Goal: Navigation & Orientation: Understand site structure

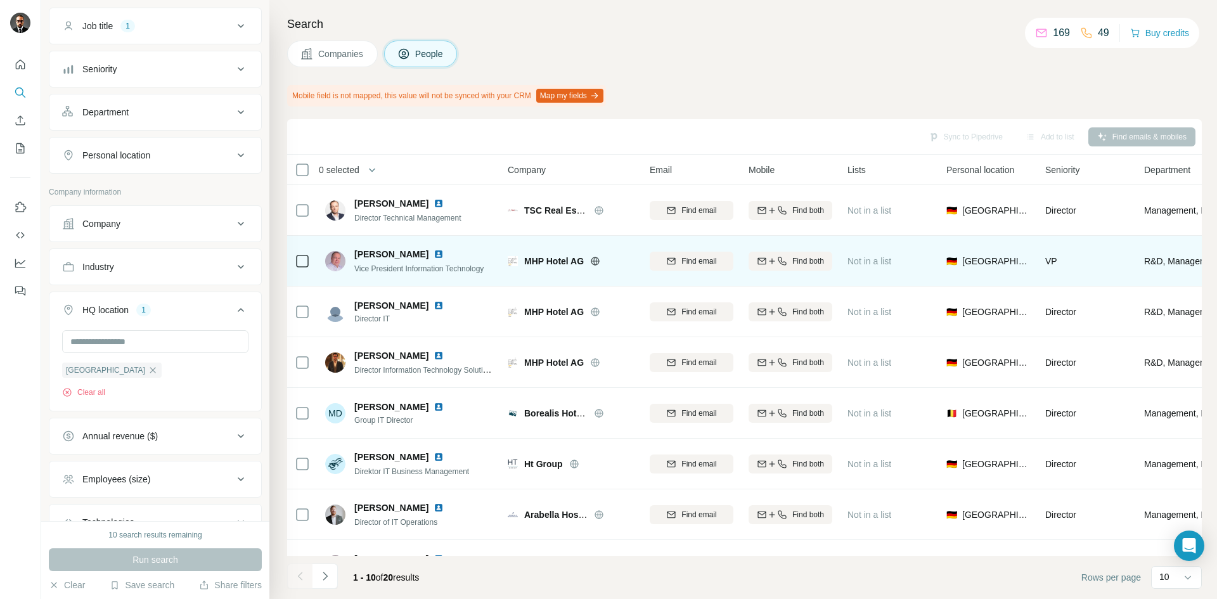
scroll to position [94, 0]
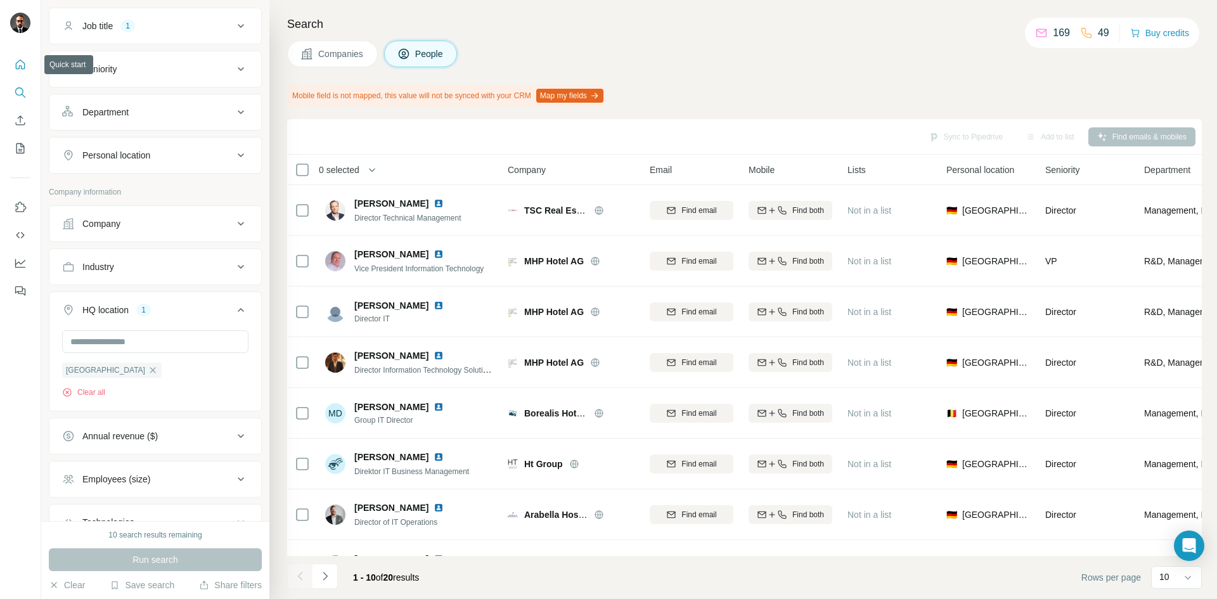
click at [22, 66] on icon "Quick start" at bounding box center [20, 64] width 13 height 13
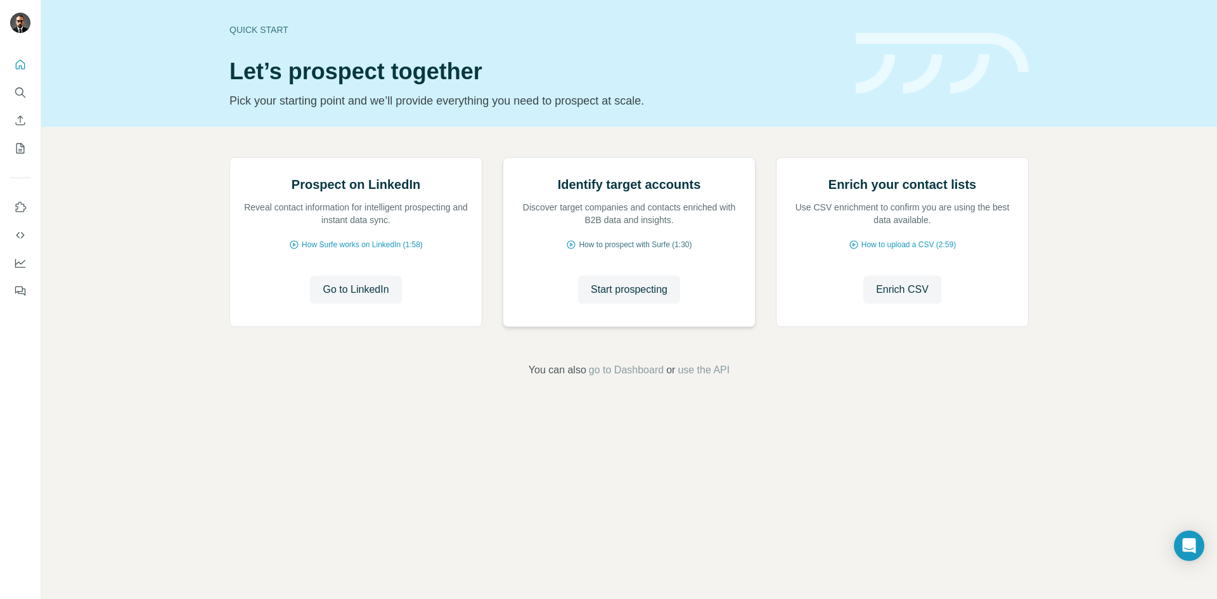
click at [657, 250] on span "How to prospect with Surfe (1:30)" at bounding box center [635, 244] width 113 height 11
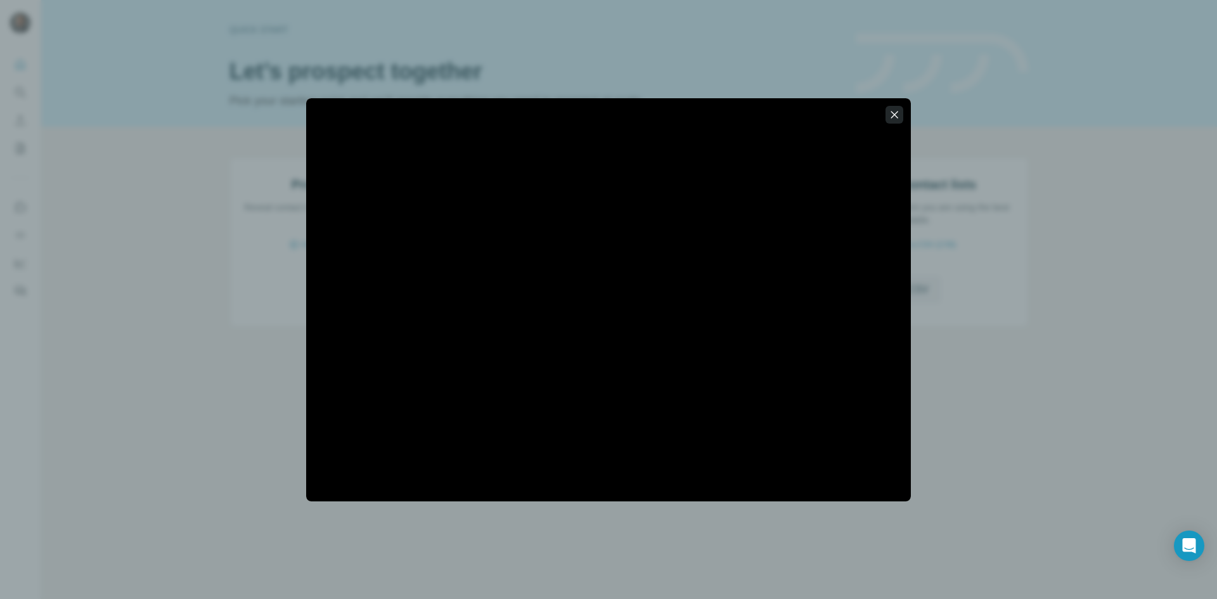
click at [867, 111] on icon "button" at bounding box center [894, 114] width 13 height 13
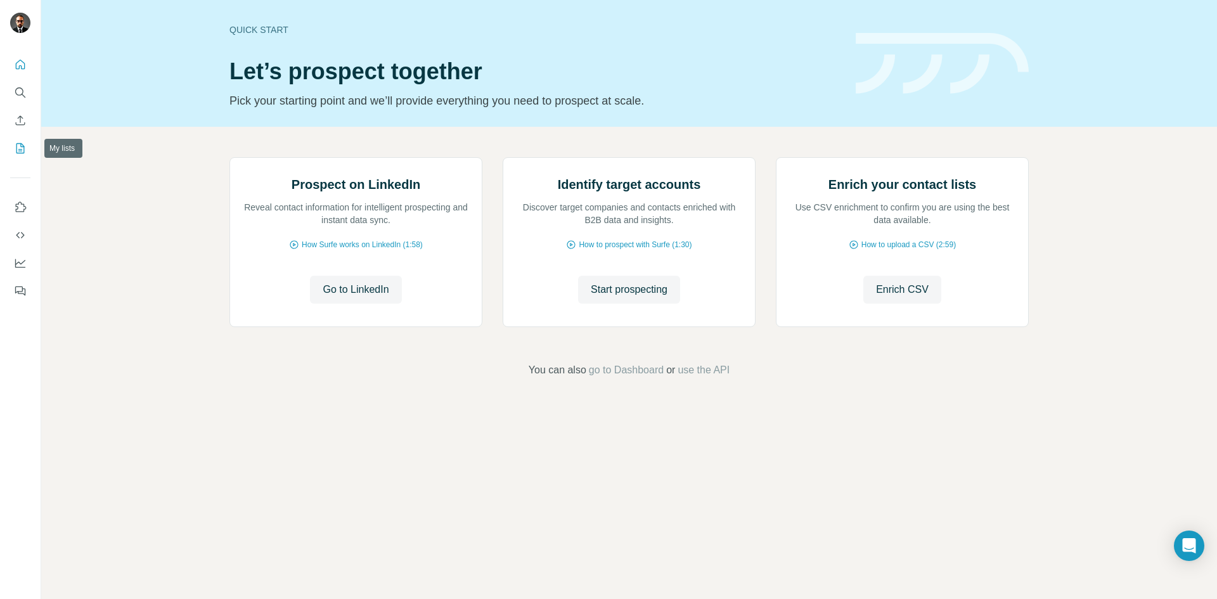
click at [22, 148] on icon "My lists" at bounding box center [20, 148] width 13 height 13
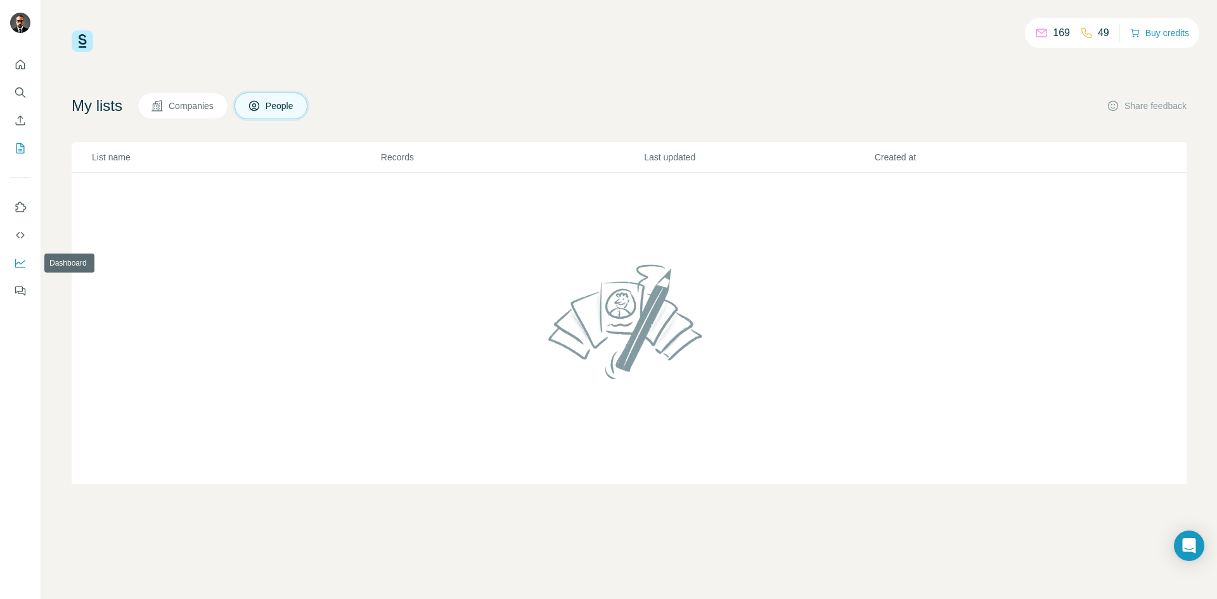
click at [17, 266] on icon "Dashboard" at bounding box center [20, 263] width 13 height 13
